Goal: Transaction & Acquisition: Purchase product/service

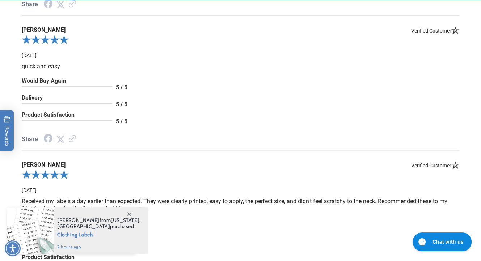
scroll to position [1014, 0]
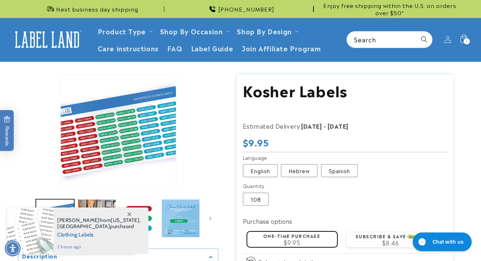
click at [130, 214] on icon at bounding box center [129, 215] width 4 height 4
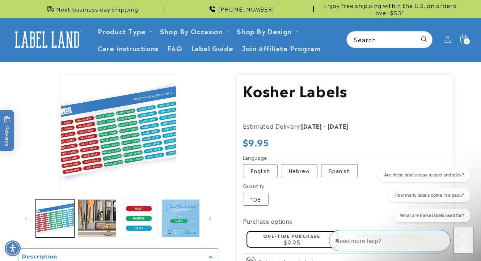
click at [465, 37] on icon at bounding box center [463, 39] width 17 height 17
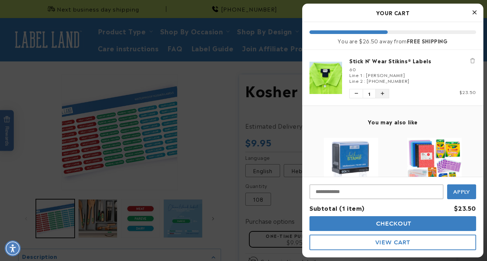
click at [381, 93] on icon "Increase quantity of Stick N' Wear Stikins® Labels" at bounding box center [382, 94] width 3 height 4
click at [383, 93] on icon "Increase quantity of Stick N' Wear Stikins® Labels" at bounding box center [382, 94] width 3 height 4
click at [409, 225] on span "Checkout" at bounding box center [392, 224] width 37 height 7
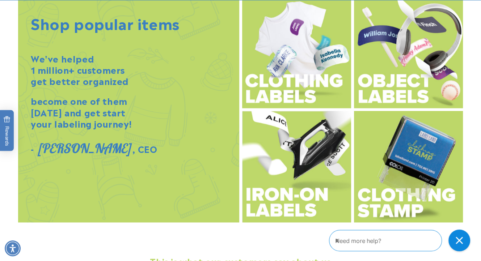
scroll to position [833, 0]
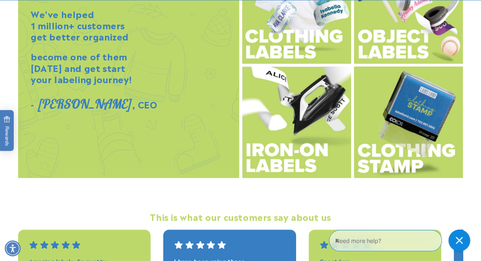
click at [409, 37] on img at bounding box center [408, 8] width 109 height 112
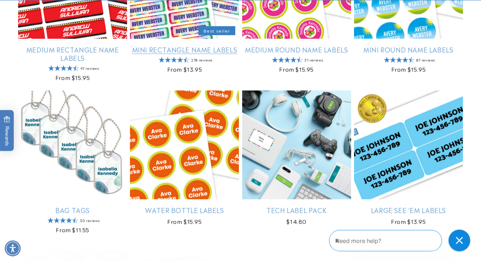
scroll to position [507, 0]
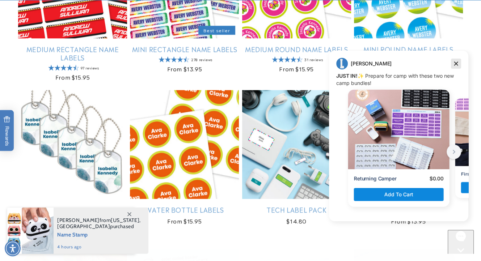
click at [456, 67] on icon "Dismiss campaign" at bounding box center [456, 63] width 7 height 9
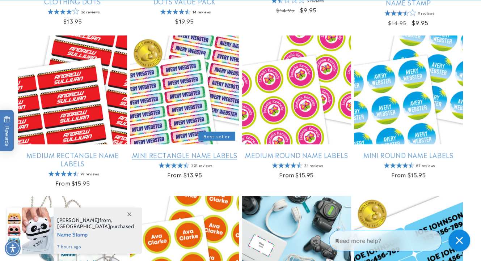
scroll to position [471, 0]
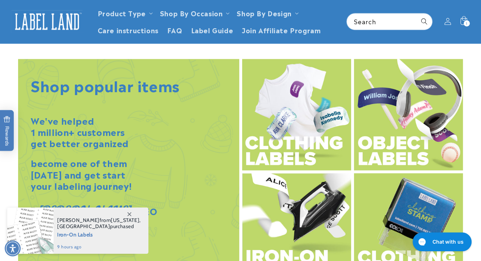
scroll to position [724, 0]
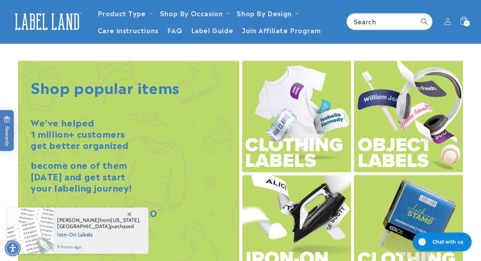
click at [286, 133] on img at bounding box center [296, 117] width 109 height 112
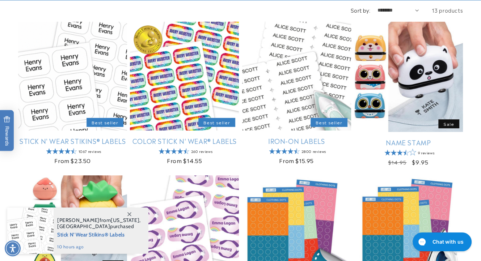
scroll to position [145, 0]
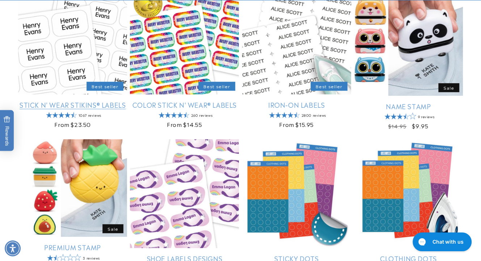
click at [74, 101] on link "Stick N' Wear Stikins® Labels" at bounding box center [72, 105] width 109 height 8
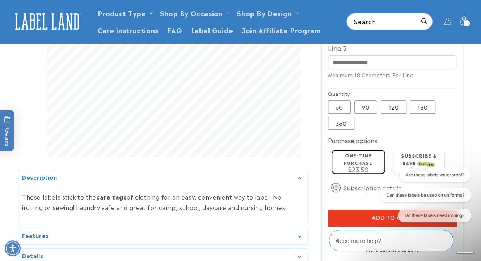
scroll to position [181, 0]
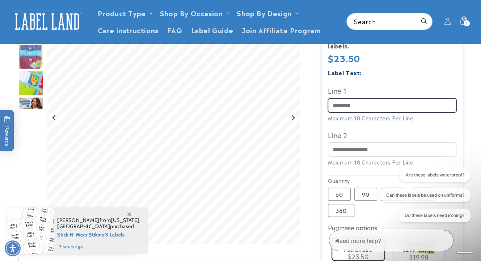
click at [353, 108] on input "Line 1" at bounding box center [392, 106] width 129 height 14
type input "*******"
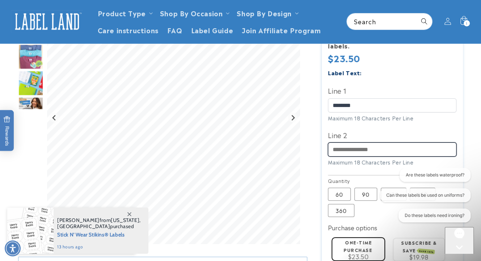
click at [365, 155] on input "Line 2" at bounding box center [392, 150] width 129 height 14
type input "**********"
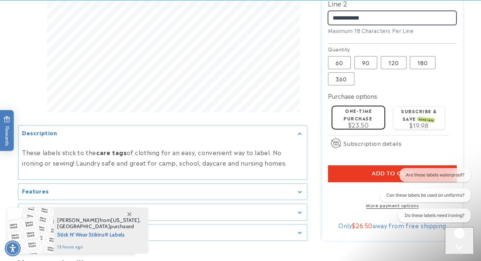
scroll to position [326, 0]
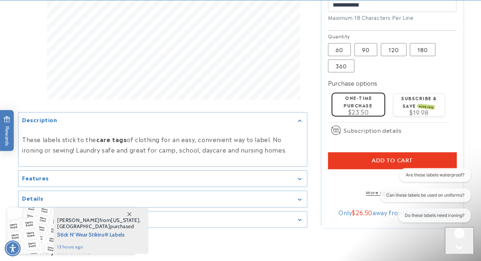
click at [371, 160] on button "Add to cart" at bounding box center [392, 160] width 129 height 17
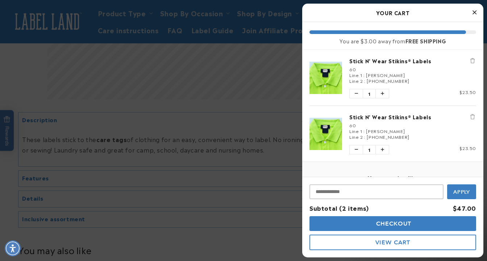
click at [470, 118] on icon "Remove Stick N' Wear Stikins® Labels" at bounding box center [472, 116] width 4 height 5
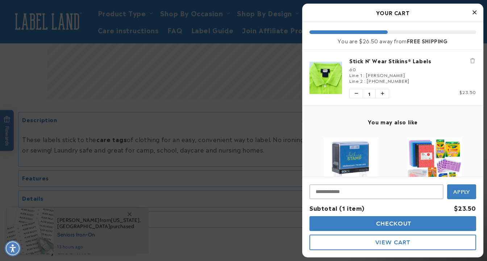
click at [432, 152] on img "product" at bounding box center [434, 165] width 54 height 54
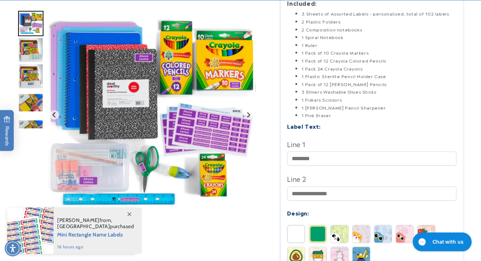
scroll to position [145, 0]
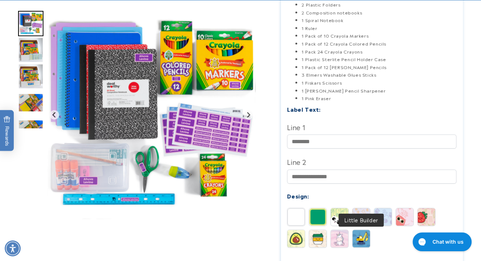
click at [364, 238] on img at bounding box center [361, 238] width 17 height 17
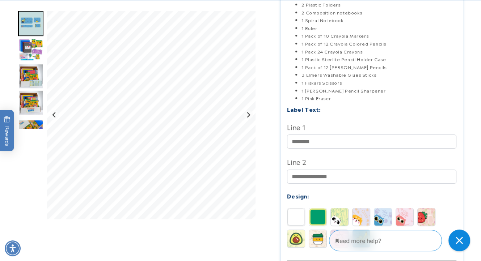
click at [317, 217] on img at bounding box center [317, 217] width 17 height 17
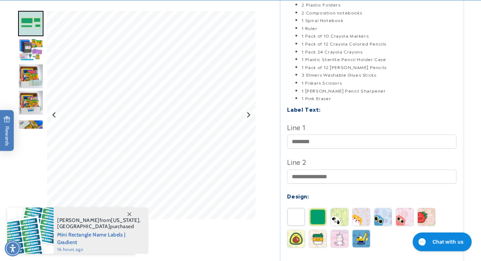
click at [35, 225] on div at bounding box center [30, 231] width 46 height 46
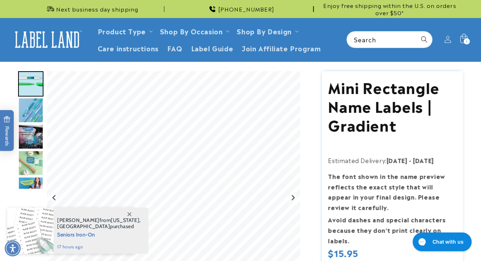
click at [467, 38] on span "1" at bounding box center [467, 41] width 2 height 6
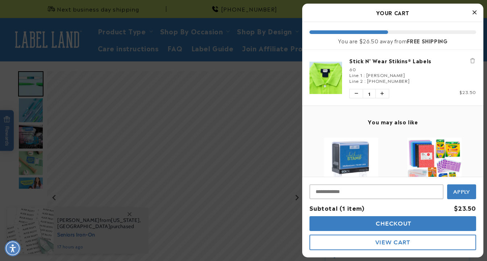
click at [394, 232] on div "Checkout View Cart" at bounding box center [392, 234] width 167 height 34
click at [399, 226] on span "Checkout" at bounding box center [392, 224] width 37 height 7
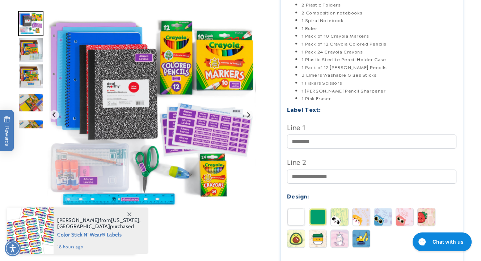
click at [216, 133] on img "Gallery Viewer" at bounding box center [151, 115] width 209 height 209
click at [240, 129] on img "Gallery Viewer" at bounding box center [151, 115] width 209 height 209
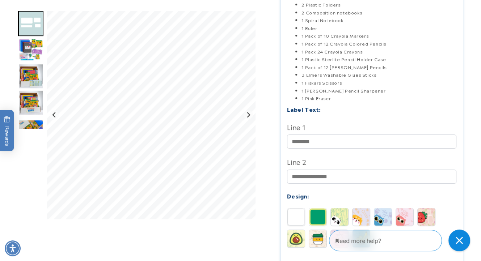
click at [299, 219] on img at bounding box center [296, 217] width 17 height 17
click at [313, 140] on input "Line 1" at bounding box center [371, 142] width 169 height 14
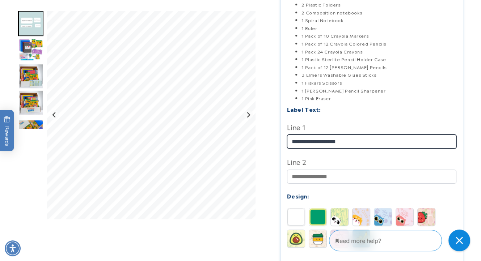
type input "**********"
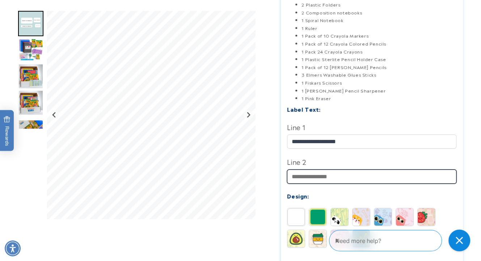
click at [315, 181] on input "Line 2" at bounding box center [371, 177] width 169 height 14
click at [321, 178] on input "Line 2" at bounding box center [371, 177] width 169 height 14
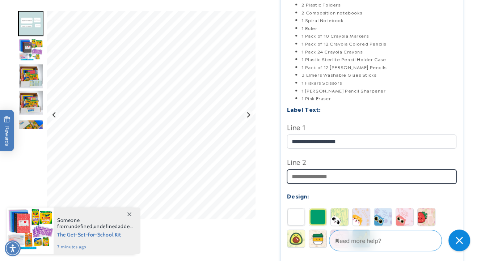
type input "**********"
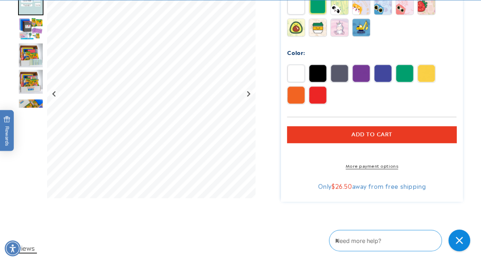
scroll to position [362, 0]
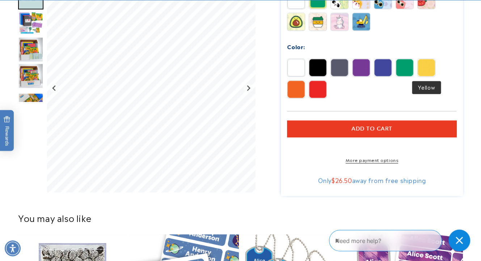
click at [429, 69] on img at bounding box center [426, 67] width 17 height 17
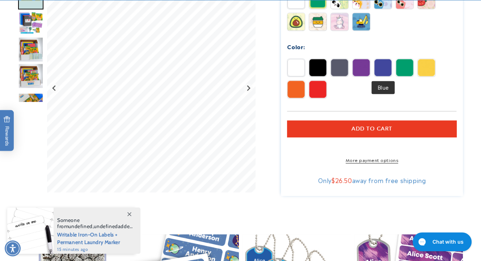
click at [380, 65] on img at bounding box center [382, 67] width 17 height 17
click at [296, 64] on img at bounding box center [296, 67] width 17 height 17
click at [395, 128] on button "Add to cart" at bounding box center [371, 129] width 169 height 17
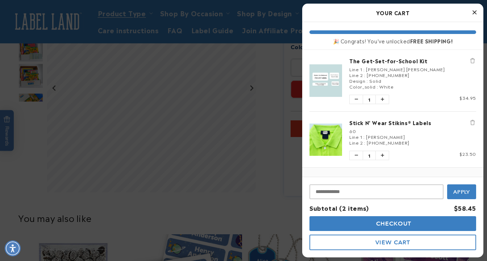
click at [473, 13] on icon "Close Cart" at bounding box center [474, 12] width 4 height 7
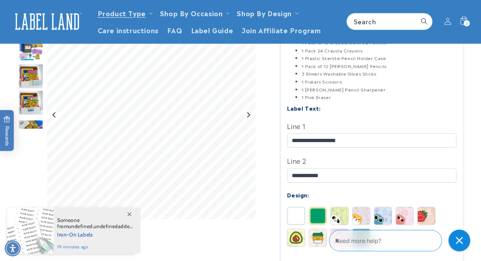
scroll to position [145, 0]
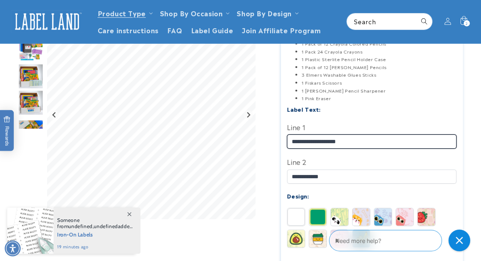
drag, startPoint x: 352, startPoint y: 142, endPoint x: 286, endPoint y: 141, distance: 65.6
click at [286, 141] on section "The Get-Set-for-School Kit The Get-Set-for-School Kit Estimated Delivery: Aug 1…" at bounding box center [372, 169] width 182 height 487
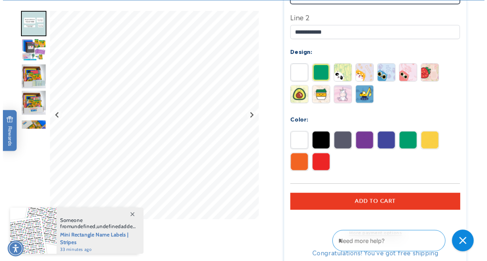
scroll to position [326, 0]
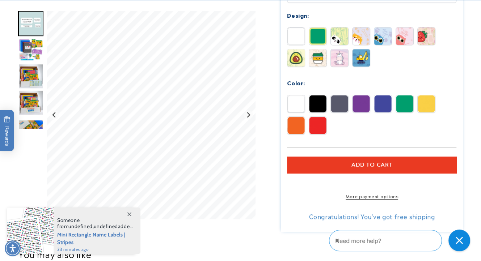
type input "**********"
click at [360, 167] on span "Add to cart" at bounding box center [372, 165] width 41 height 7
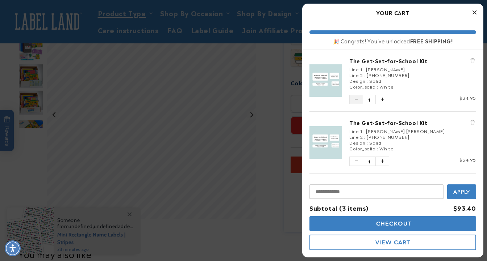
click at [357, 99] on icon "Decrease quantity of The Get-Set-for-School Kit" at bounding box center [356, 99] width 3 height 4
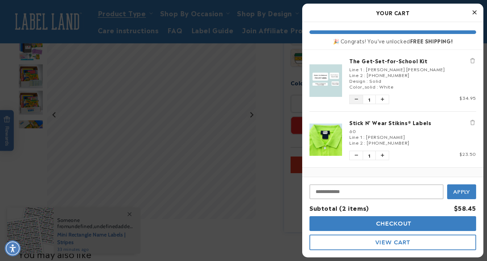
click at [357, 102] on button "Decrease quantity of The Get-Set-for-School Kit" at bounding box center [355, 99] width 13 height 9
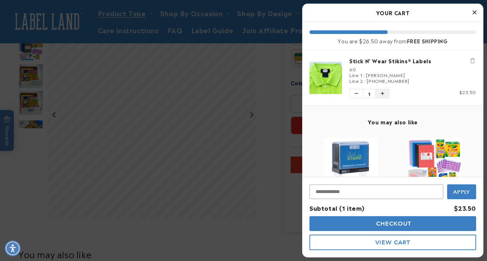
click at [386, 92] on button "Increase quantity of Stick N' Wear Stikins® Labels" at bounding box center [382, 93] width 13 height 9
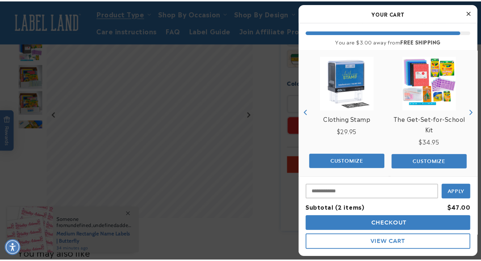
scroll to position [87, 0]
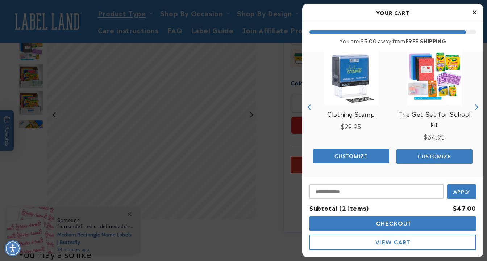
click at [474, 13] on icon "Close Cart" at bounding box center [474, 12] width 4 height 7
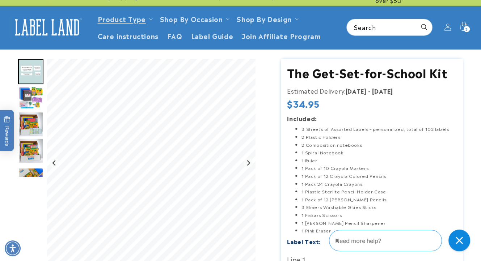
scroll to position [0, 0]
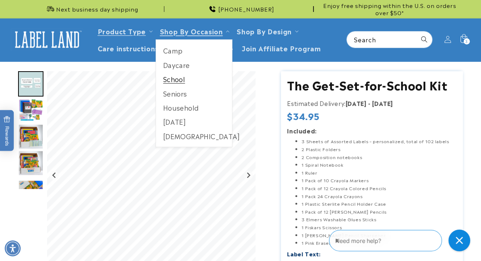
click at [181, 74] on link "School" at bounding box center [194, 79] width 76 height 14
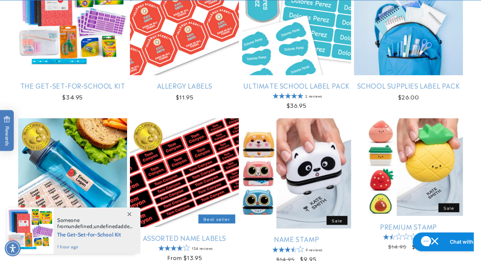
scroll to position [181, 0]
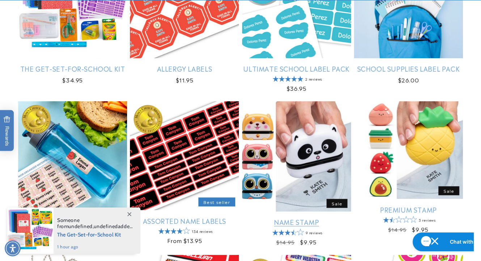
click at [301, 218] on link "Name Stamp" at bounding box center [296, 222] width 109 height 8
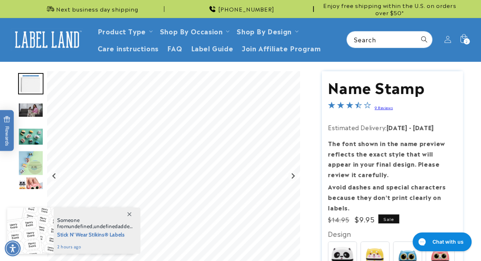
click at [130, 216] on icon at bounding box center [129, 215] width 4 height 4
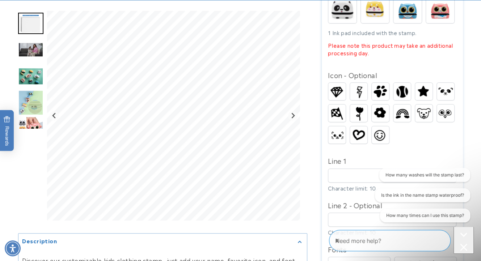
scroll to position [254, 0]
